Goal: Information Seeking & Learning: Compare options

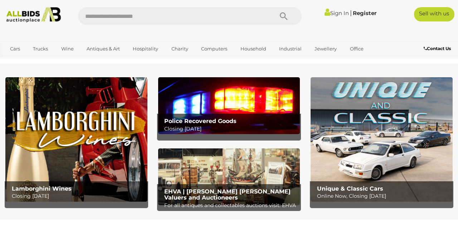
click at [355, 52] on link "Office" at bounding box center [357, 49] width 23 height 12
click at [0, 0] on link "View All Office Auctions" at bounding box center [0, 0] width 0 height 0
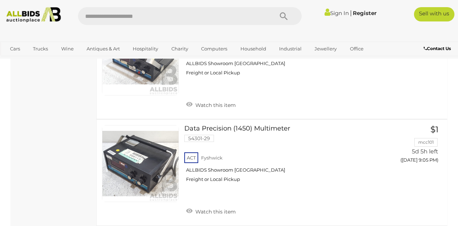
scroll to position [5319, 0]
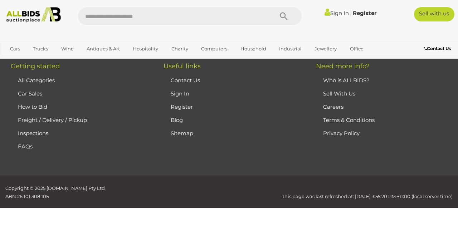
scroll to position [120, 0]
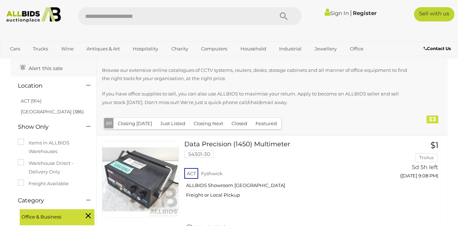
scroll to position [52, 0]
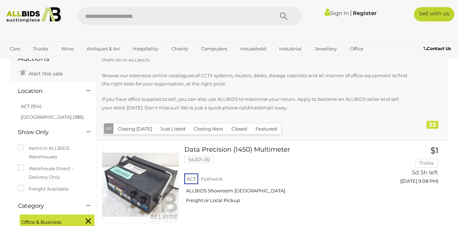
scroll to position [120, 0]
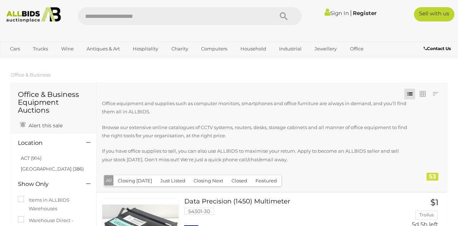
click at [288, 50] on link "Industrial" at bounding box center [291, 49] width 32 height 12
click at [0, 0] on link "Tools & Hardware" at bounding box center [0, 0] width 0 height 0
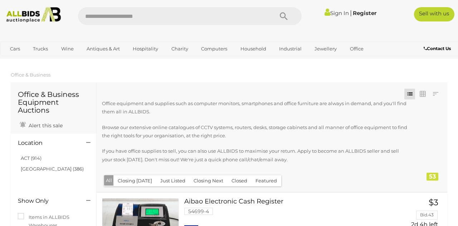
click at [249, 48] on link "Household" at bounding box center [253, 49] width 35 height 12
click at [0, 0] on link "Home Electronics & Entertainment" at bounding box center [0, 0] width 0 height 0
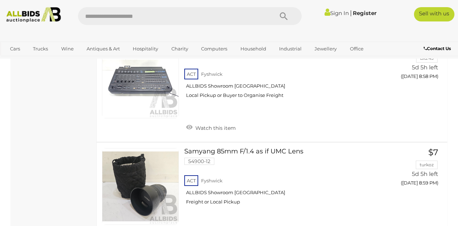
scroll to position [2704, 0]
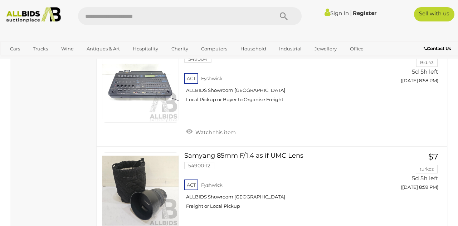
click at [213, 48] on link "Computers" at bounding box center [214, 49] width 35 height 12
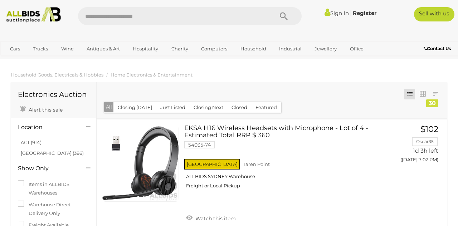
click at [0, 0] on link "View All Computers Auctions" at bounding box center [0, 0] width 0 height 0
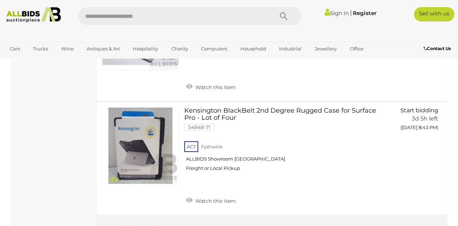
scroll to position [5633, 0]
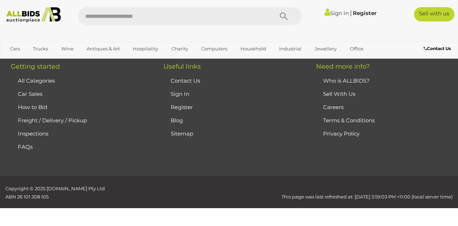
scroll to position [120, 0]
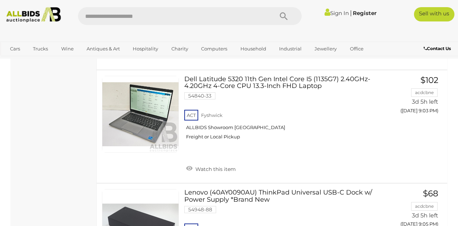
scroll to position [913, 0]
click at [133, 115] on link at bounding box center [140, 114] width 77 height 77
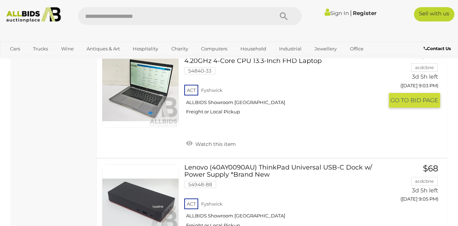
scroll to position [947, 0]
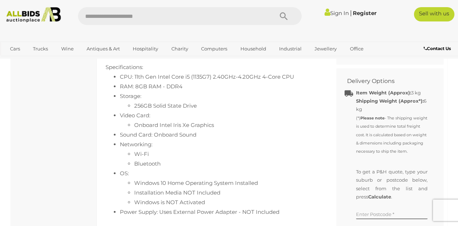
scroll to position [417, 0]
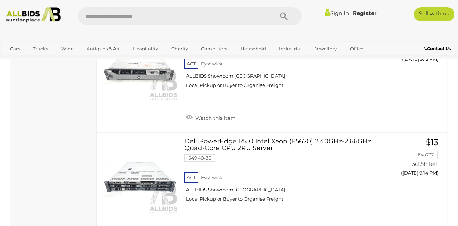
scroll to position [1299, 0]
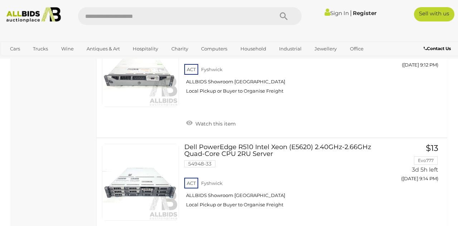
scroll to position [120, 0]
